Goal: Task Accomplishment & Management: Use online tool/utility

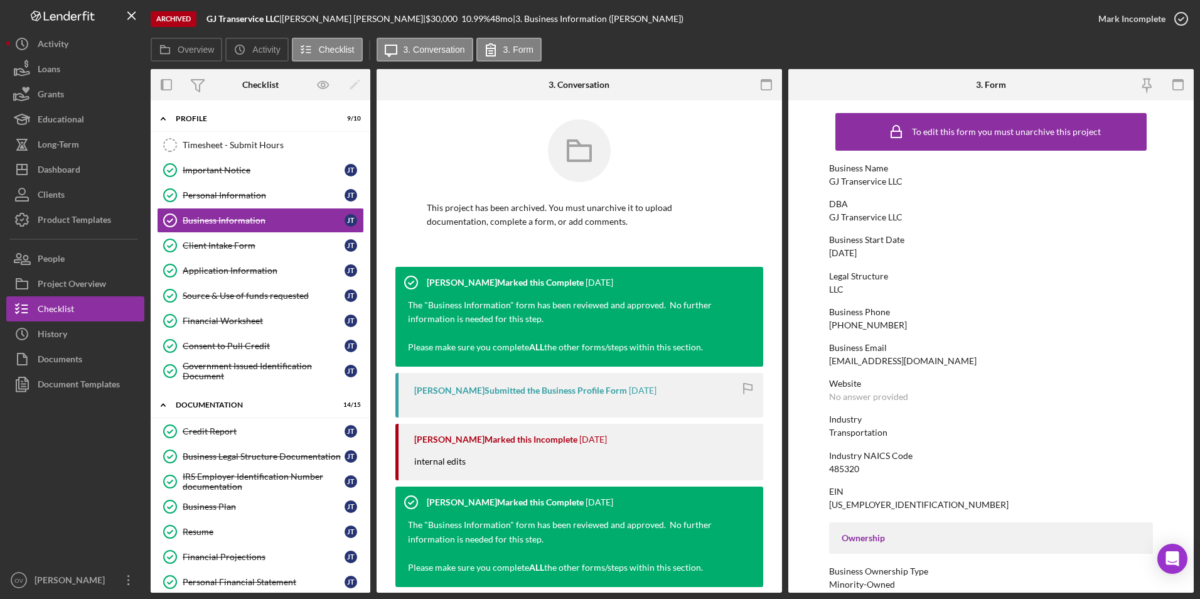
scroll to position [1, 0]
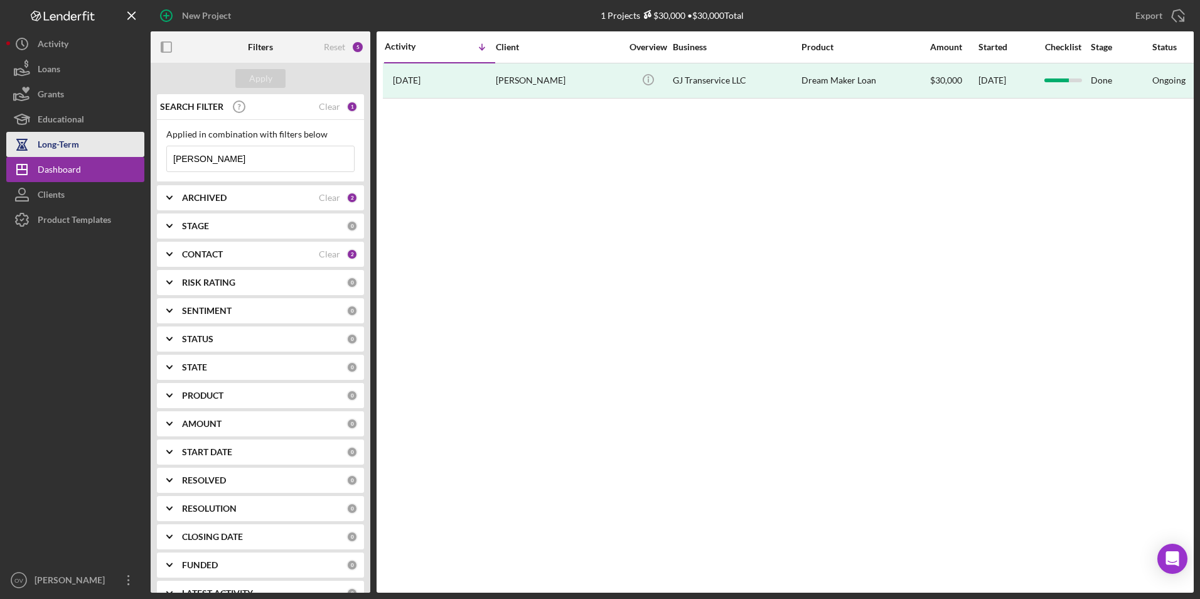
drag, startPoint x: 212, startPoint y: 155, endPoint x: 143, endPoint y: 151, distance: 68.5
click at [143, 151] on div "New Project 1 Projects $30,000 • $30,000 Total [PERSON_NAME] Export Icon/Export…" at bounding box center [600, 296] width 1188 height 593
click at [254, 73] on div "Apply" at bounding box center [260, 78] width 23 height 19
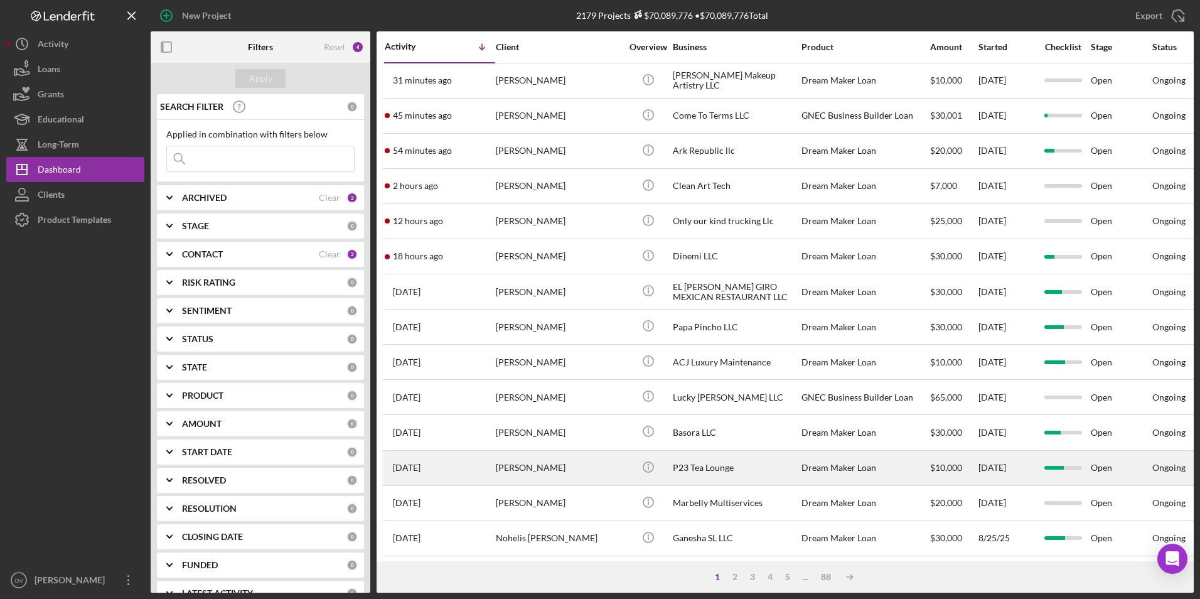
click at [714, 466] on div "P23 Tea Lounge" at bounding box center [736, 467] width 126 height 33
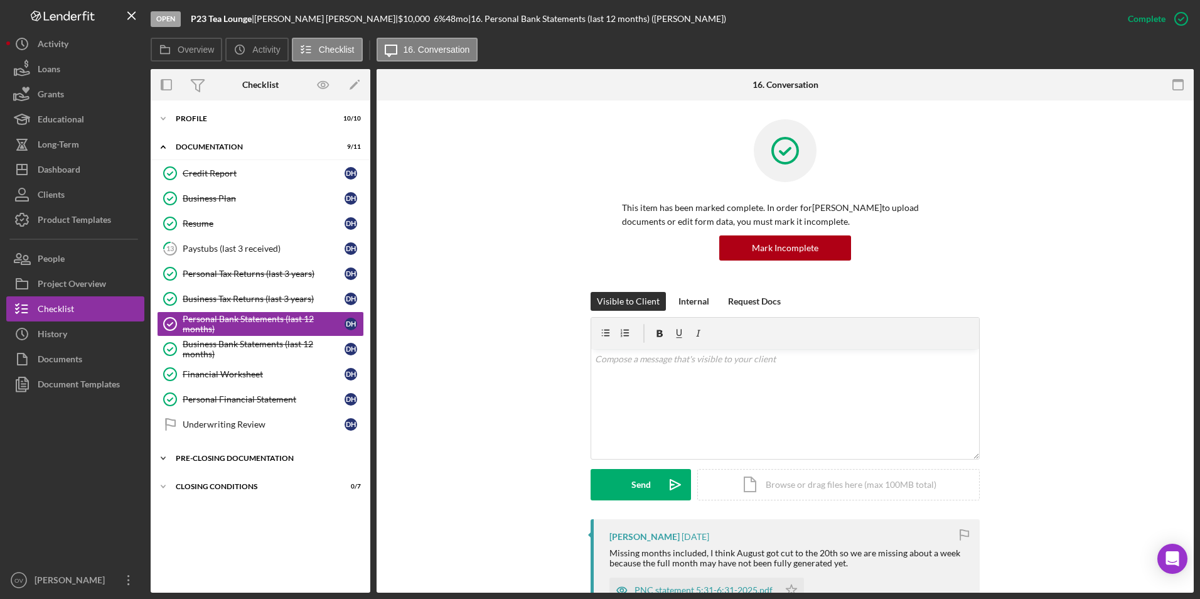
click at [164, 458] on polyline at bounding box center [163, 458] width 4 height 3
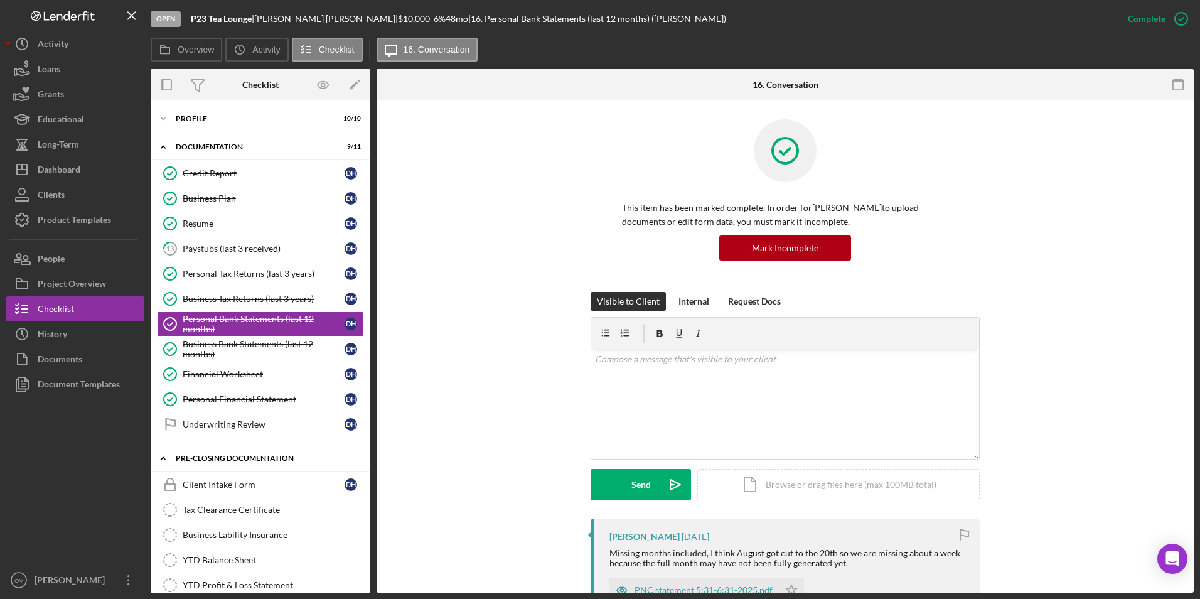
click at [164, 458] on polyline at bounding box center [163, 458] width 4 height 3
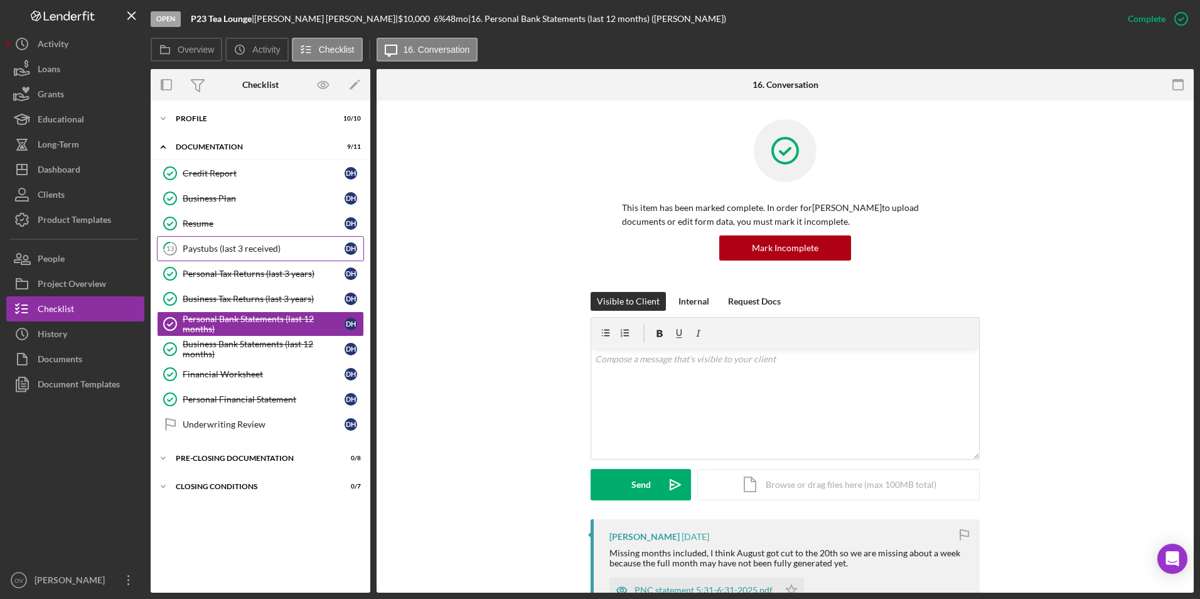
click at [244, 252] on div "Paystubs (last 3 received)" at bounding box center [264, 249] width 162 height 10
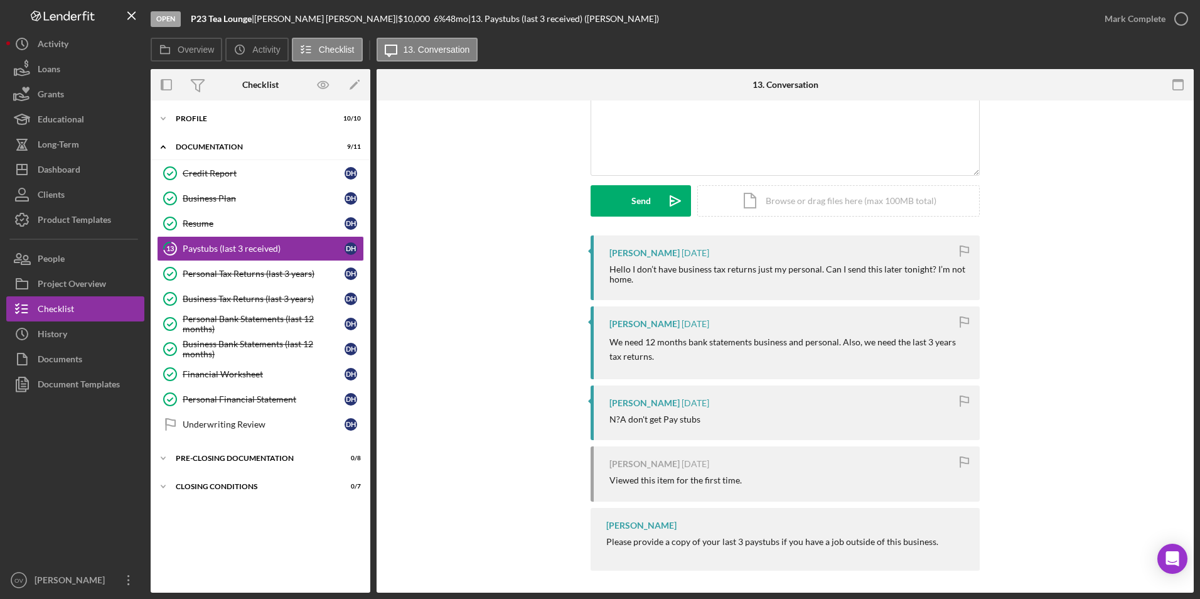
scroll to position [114, 0]
click at [164, 119] on polyline at bounding box center [163, 118] width 4 height 3
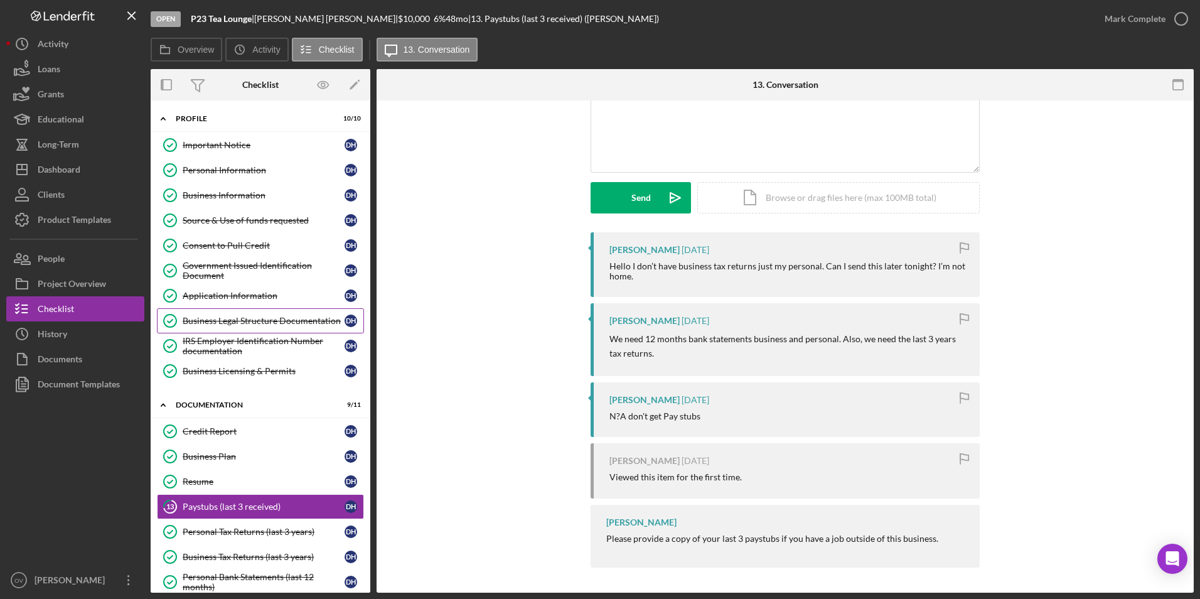
click at [248, 321] on div "Business Legal Structure Documentation" at bounding box center [264, 321] width 162 height 10
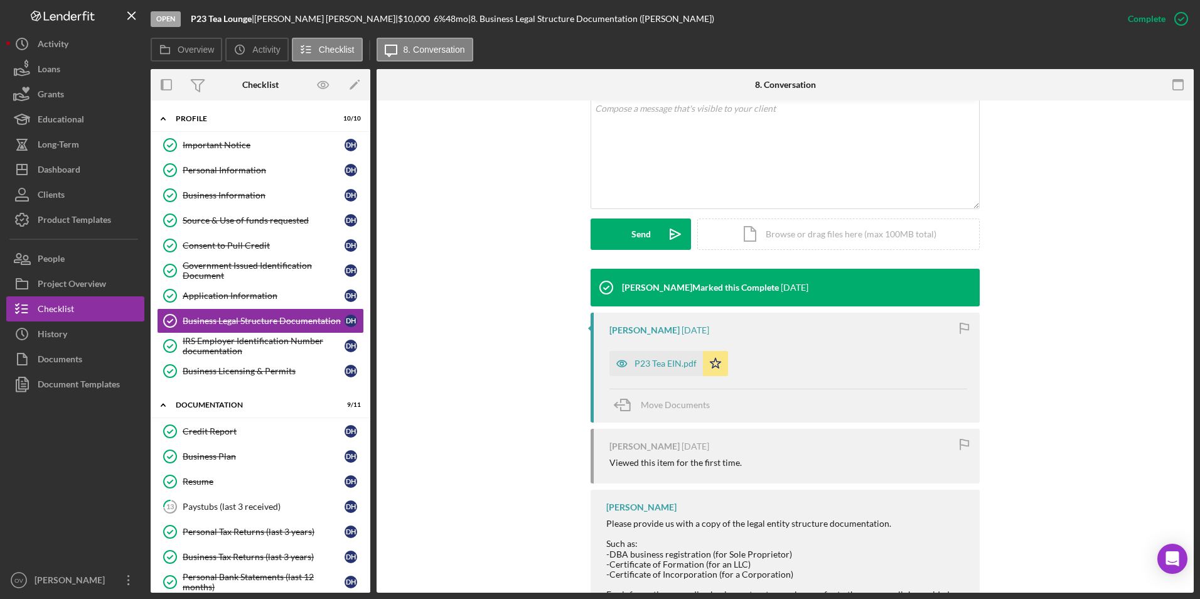
scroll to position [251, 0]
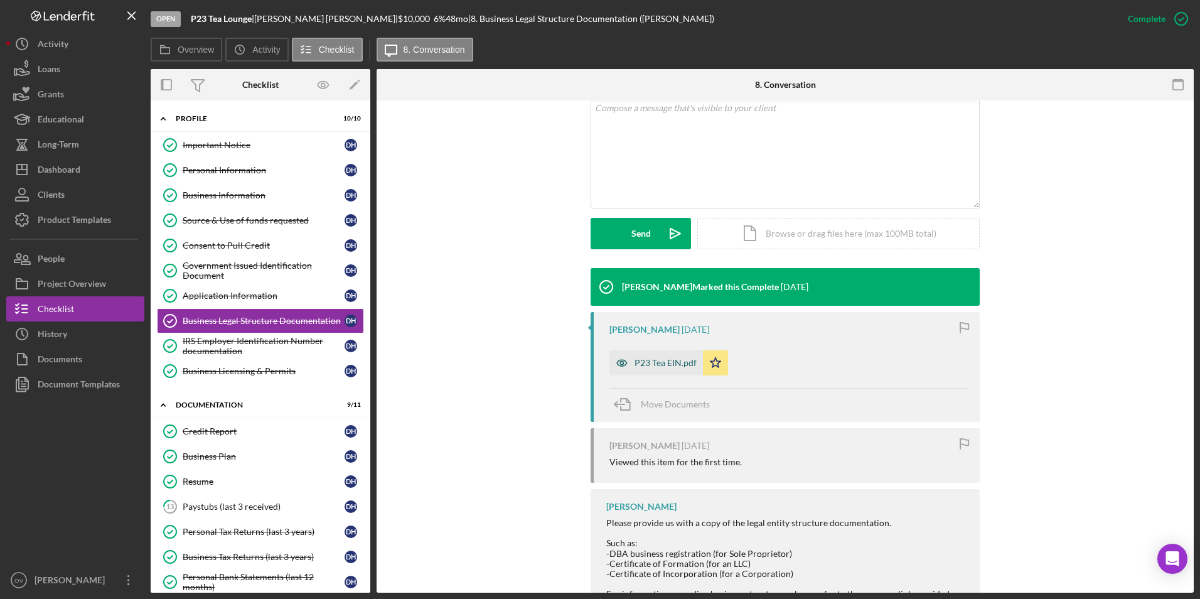
click at [645, 367] on div "P23 Tea EIN.pdf" at bounding box center [666, 363] width 62 height 10
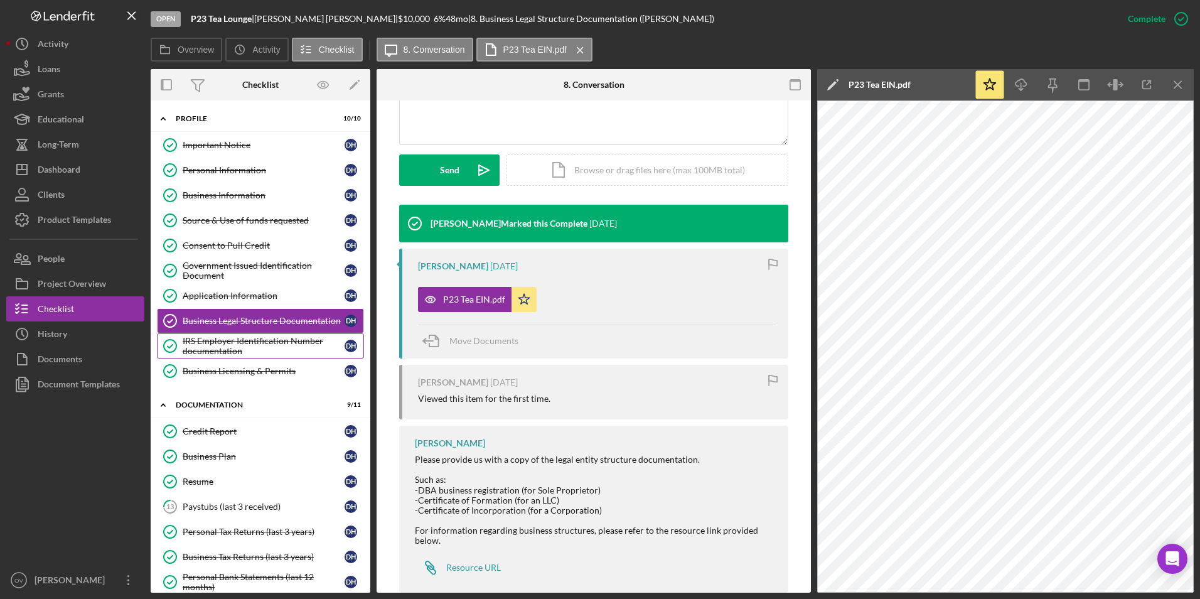
scroll to position [309, 0]
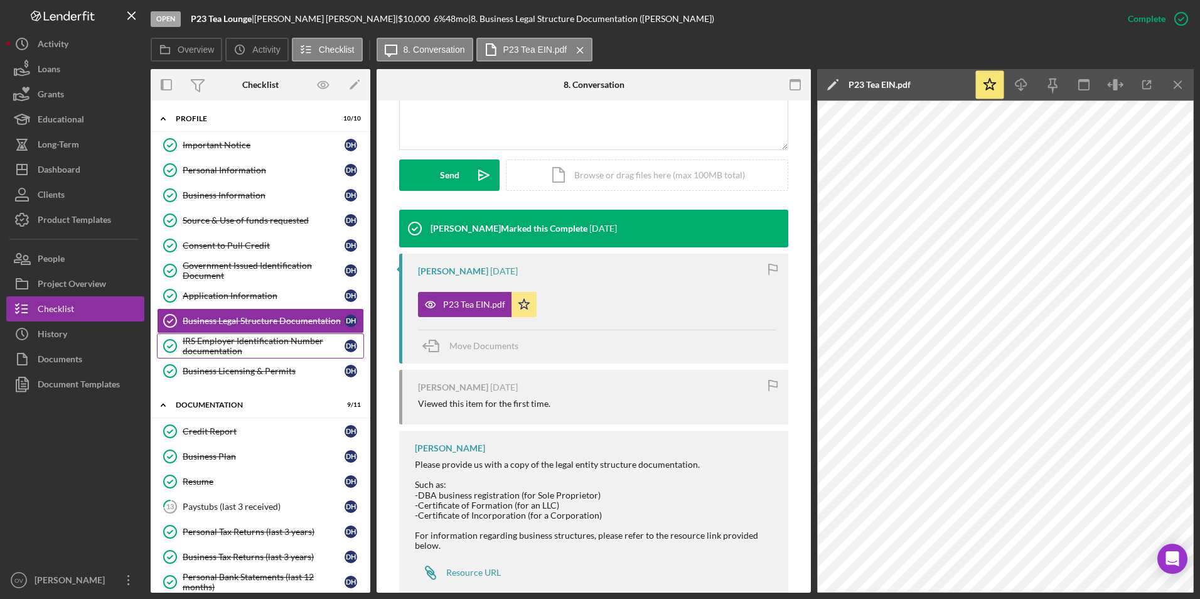
click at [251, 343] on div "IRS Employer Identification Number documentation" at bounding box center [264, 346] width 162 height 20
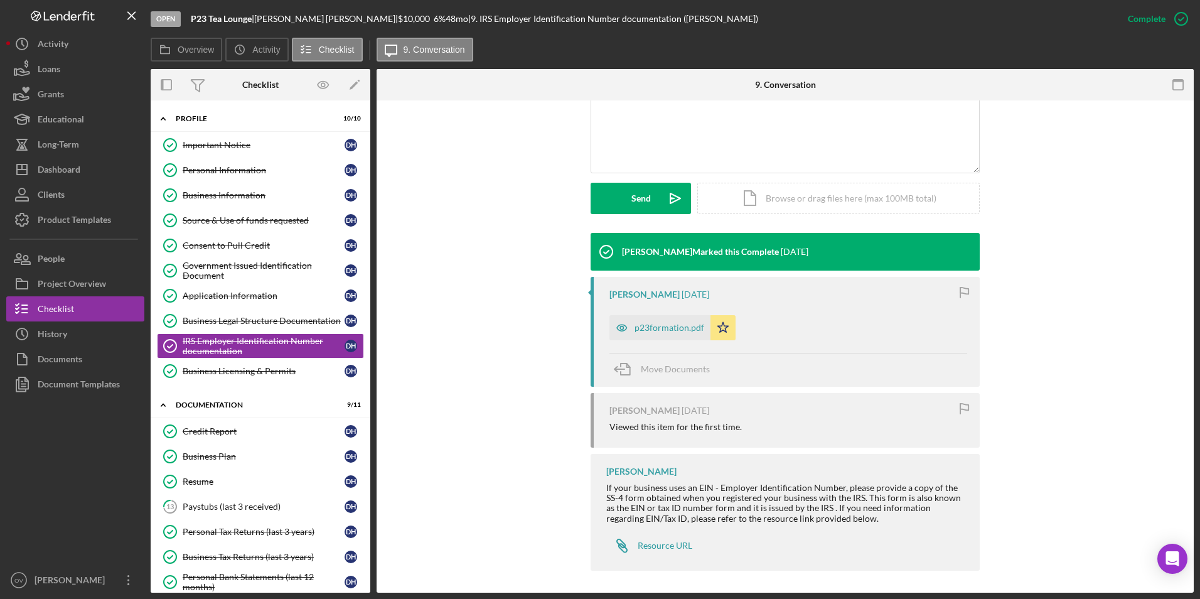
scroll to position [287, 0]
click at [657, 327] on div "p23formation.pdf" at bounding box center [670, 327] width 70 height 10
